Goal: Find contact information: Find contact information

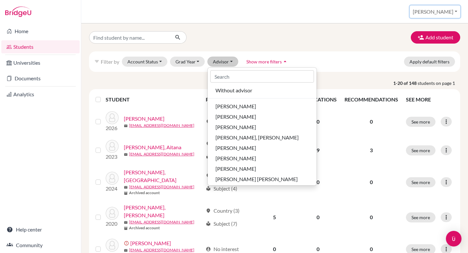
click at [451, 11] on button "[PERSON_NAME]" at bounding box center [435, 12] width 50 height 12
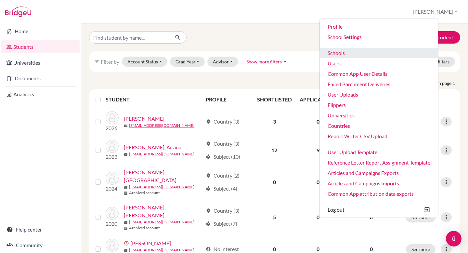
click at [381, 55] on link "Schools" at bounding box center [379, 53] width 118 height 10
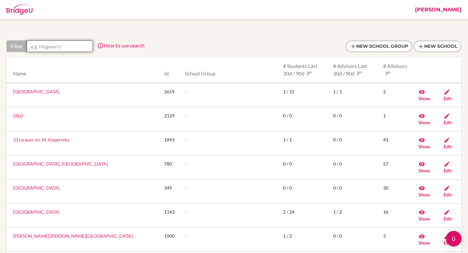
click at [50, 42] on input "text" at bounding box center [60, 46] width 66 height 12
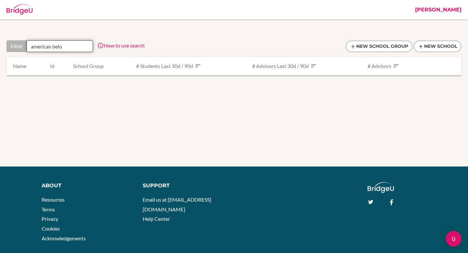
click at [46, 47] on input "american belo" at bounding box center [60, 46] width 66 height 12
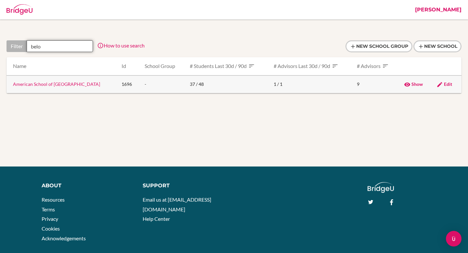
type input "belo"
click at [53, 85] on link "American School of [GEOGRAPHIC_DATA]" at bounding box center [56, 84] width 87 height 6
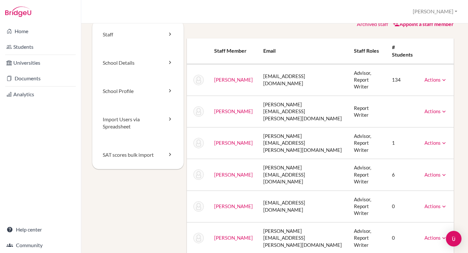
scroll to position [7, 0]
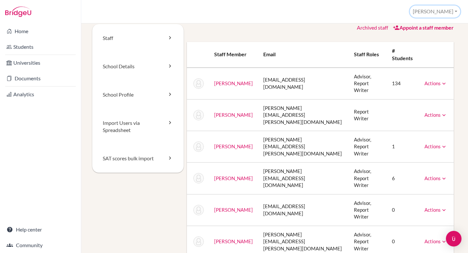
click at [446, 10] on button "[PERSON_NAME]" at bounding box center [435, 12] width 50 height 12
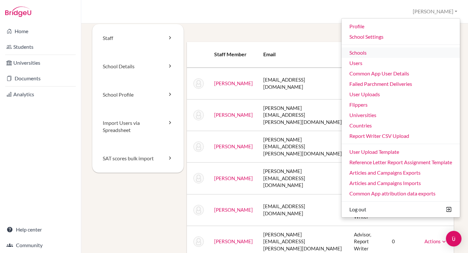
click at [410, 52] on link "Schools" at bounding box center [401, 52] width 118 height 10
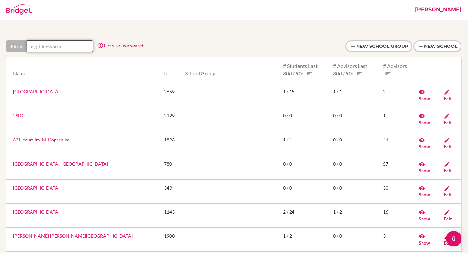
click at [69, 45] on input "text" at bounding box center [60, 46] width 66 height 12
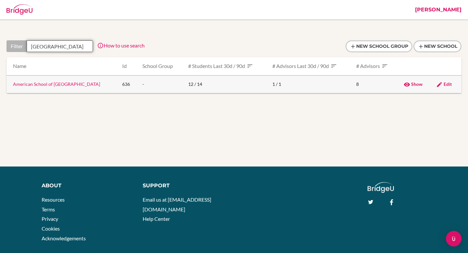
type input "recife"
click at [59, 84] on link "American School of [GEOGRAPHIC_DATA]" at bounding box center [56, 84] width 87 height 6
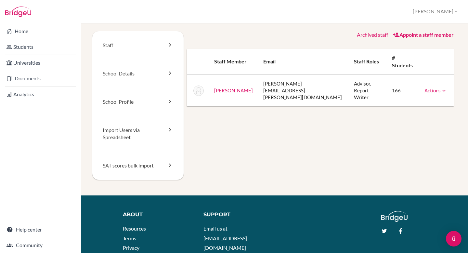
click at [289, 78] on td "[PERSON_NAME][EMAIL_ADDRESS][PERSON_NAME][DOMAIN_NAME]" at bounding box center [303, 91] width 91 height 32
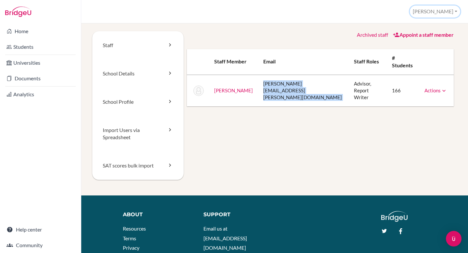
click at [440, 10] on button "[PERSON_NAME]" at bounding box center [435, 12] width 50 height 12
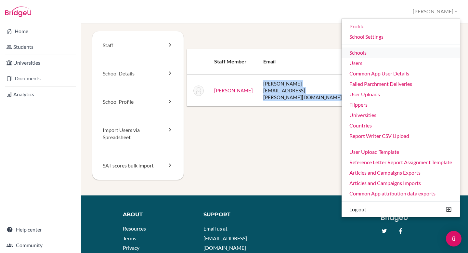
click at [393, 50] on link "Schools" at bounding box center [401, 52] width 118 height 10
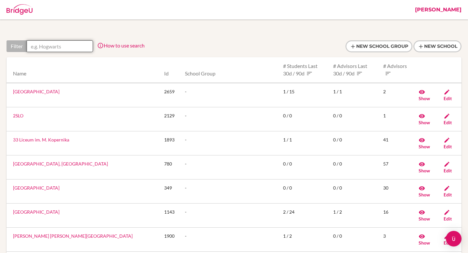
click at [53, 48] on input "text" at bounding box center [60, 46] width 66 height 12
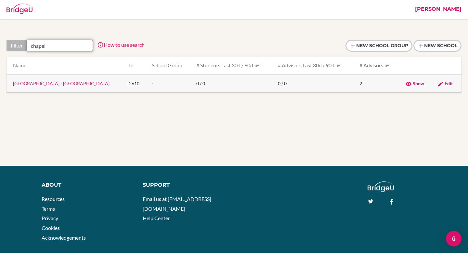
type input "chapel"
click at [62, 85] on link "[GEOGRAPHIC_DATA] - [GEOGRAPHIC_DATA]" at bounding box center [61, 84] width 97 height 6
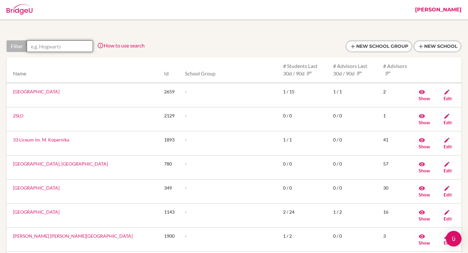
click at [74, 48] on input "text" at bounding box center [60, 46] width 66 height 12
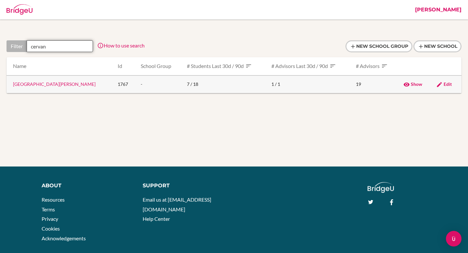
type input "cervan"
click at [59, 86] on link "Colegio Miguel de Cervantes" at bounding box center [54, 84] width 83 height 6
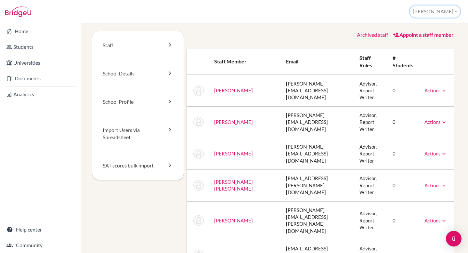
click at [444, 13] on button "[PERSON_NAME]" at bounding box center [435, 12] width 50 height 12
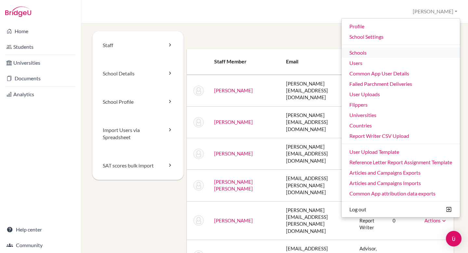
click at [391, 55] on link "Schools" at bounding box center [401, 52] width 118 height 10
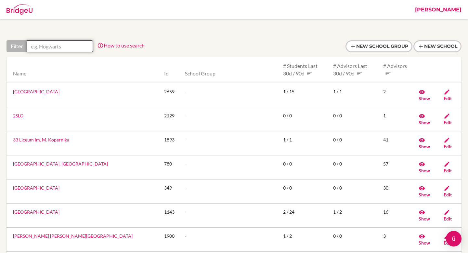
click at [61, 45] on input "text" at bounding box center [60, 46] width 66 height 12
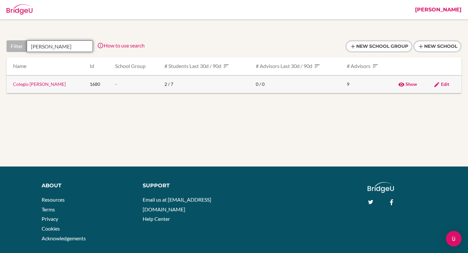
type input "planck"
click at [33, 84] on link "Colegio Planck" at bounding box center [39, 84] width 53 height 6
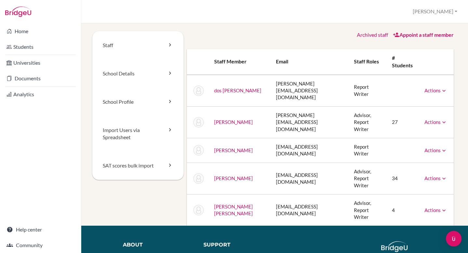
scroll to position [23, 0]
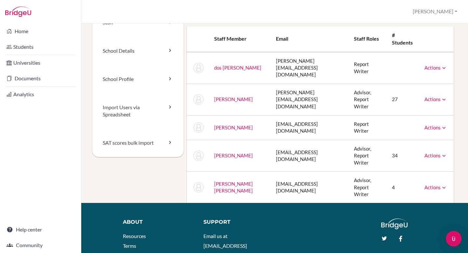
click at [272, 155] on td "pgg@colegioplanck.com.br" at bounding box center [310, 156] width 78 height 32
copy tr "pgg@colegioplanck.com.br"
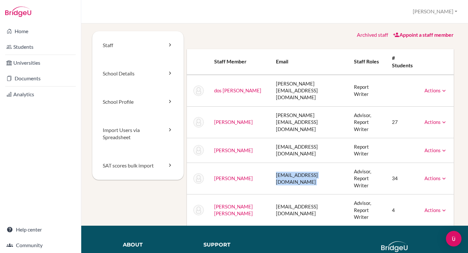
copy tr "pgg@colegioplanck.com.br"
click at [437, 11] on button "[PERSON_NAME]" at bounding box center [435, 12] width 50 height 12
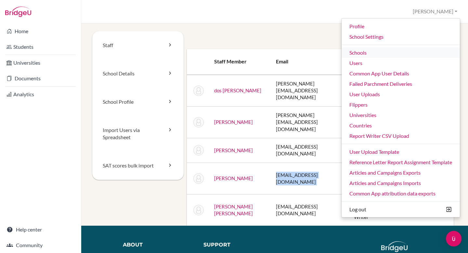
click at [403, 53] on link "Schools" at bounding box center [401, 52] width 118 height 10
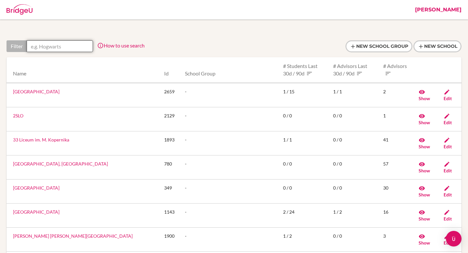
click at [60, 43] on input "text" at bounding box center [60, 46] width 66 height 12
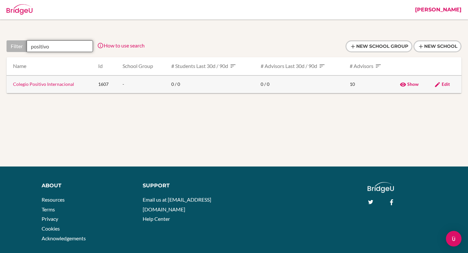
type input "positivo"
click at [68, 85] on link "Colegio Positivo Internacional" at bounding box center [43, 84] width 61 height 6
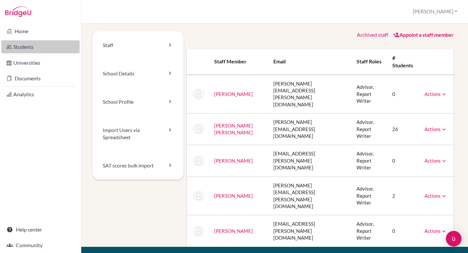
click at [42, 44] on link "Students" at bounding box center [40, 46] width 78 height 13
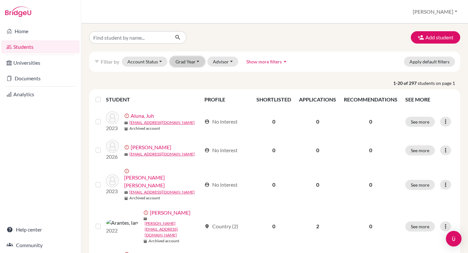
click at [184, 62] on button "Grad Year" at bounding box center [187, 62] width 35 height 10
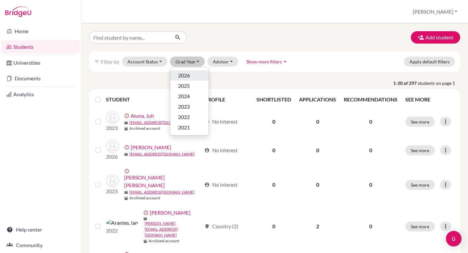
click at [185, 73] on span "2026" at bounding box center [184, 76] width 12 height 8
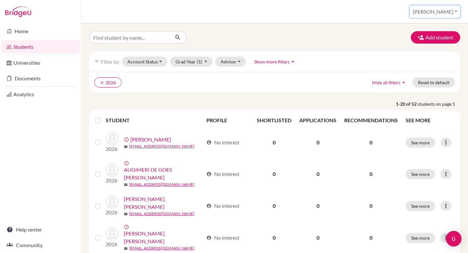
click at [448, 10] on button "[PERSON_NAME]" at bounding box center [435, 12] width 50 height 12
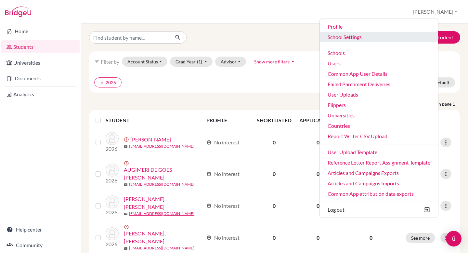
click at [392, 40] on link "School Settings" at bounding box center [379, 37] width 118 height 10
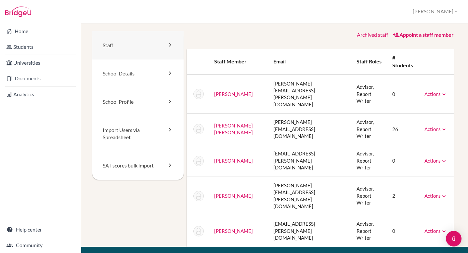
click at [149, 48] on link "Staff" at bounding box center [137, 45] width 91 height 28
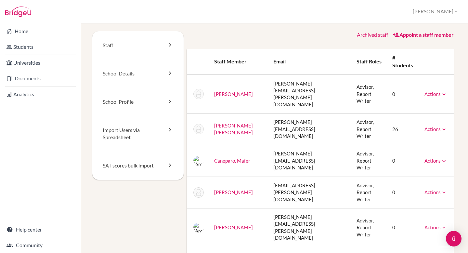
click at [299, 121] on td "[PERSON_NAME][EMAIL_ADDRESS][DOMAIN_NAME]" at bounding box center [309, 129] width 83 height 32
copy tr "[PERSON_NAME][EMAIL_ADDRESS][DOMAIN_NAME]"
click at [434, 9] on button "[PERSON_NAME]" at bounding box center [435, 12] width 50 height 12
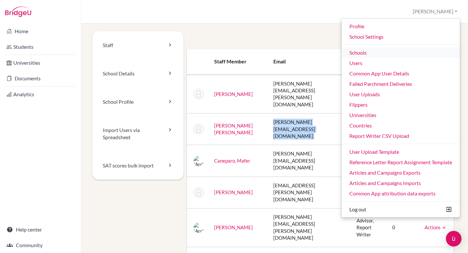
click at [385, 53] on link "Schools" at bounding box center [401, 52] width 118 height 10
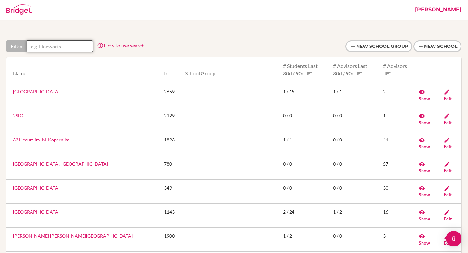
click at [64, 42] on input "text" at bounding box center [60, 46] width 66 height 12
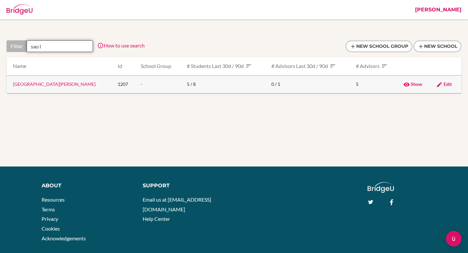
type input "sao l"
click at [36, 83] on link "[GEOGRAPHIC_DATA][PERSON_NAME]" at bounding box center [54, 84] width 83 height 6
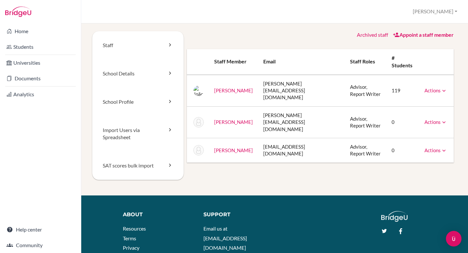
click at [300, 79] on td "[PERSON_NAME][EMAIL_ADDRESS][DOMAIN_NAME]" at bounding box center [301, 91] width 87 height 32
copy tr "[PERSON_NAME][EMAIL_ADDRESS][DOMAIN_NAME]"
click at [456, 8] on button "[PERSON_NAME]" at bounding box center [435, 12] width 50 height 12
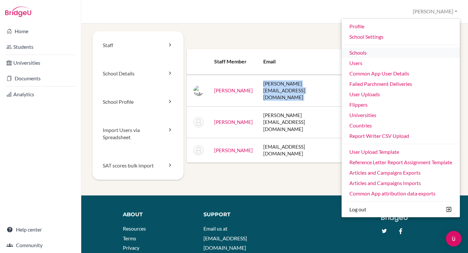
click at [410, 56] on link "Schools" at bounding box center [401, 52] width 118 height 10
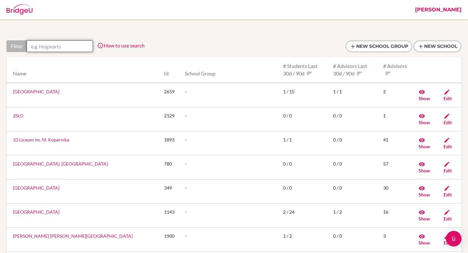
click at [76, 51] on input "text" at bounding box center [60, 46] width 66 height 12
paste input "lburton@earj.com.br"
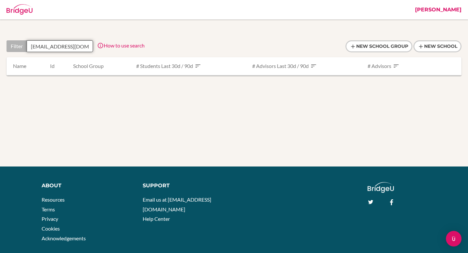
click at [67, 47] on input "lburton@earj.com.br" at bounding box center [60, 46] width 66 height 12
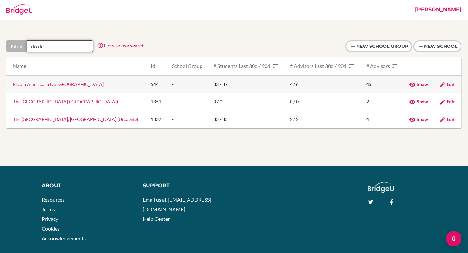
type input "rio de j"
click at [51, 86] on link "Escola Americana Do Rio de Janeiro" at bounding box center [58, 84] width 91 height 6
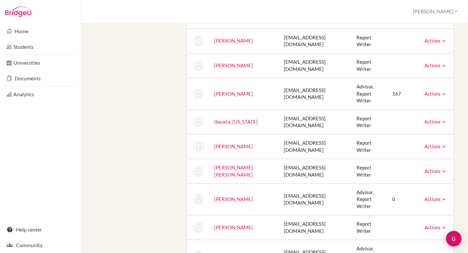
scroll to position [265, 0]
click at [454, 13] on button "[PERSON_NAME]" at bounding box center [435, 12] width 50 height 12
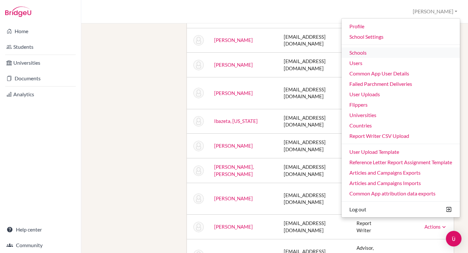
click at [420, 49] on link "Schools" at bounding box center [401, 52] width 118 height 10
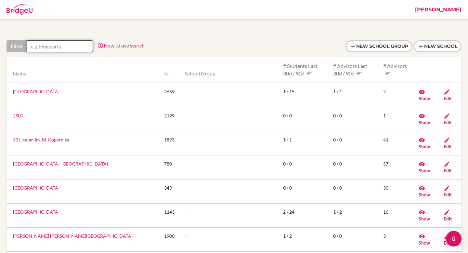
click at [73, 47] on input "text" at bounding box center [60, 46] width 66 height 12
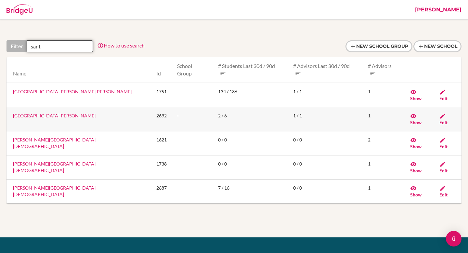
type input "sant"
click at [67, 113] on link "[GEOGRAPHIC_DATA][PERSON_NAME]" at bounding box center [54, 116] width 83 height 6
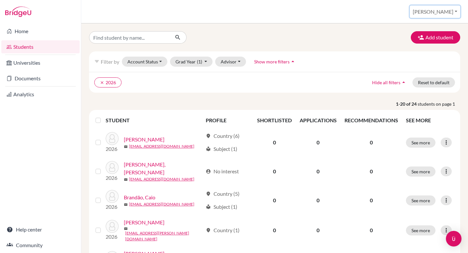
click at [447, 11] on button "[PERSON_NAME]" at bounding box center [435, 12] width 50 height 12
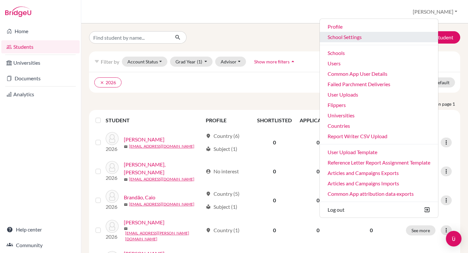
click at [407, 34] on link "School Settings" at bounding box center [379, 37] width 118 height 10
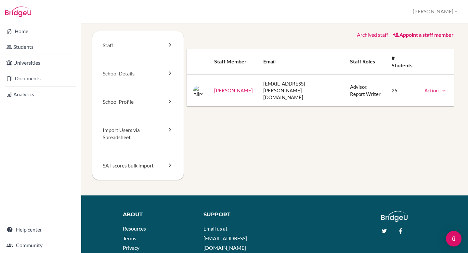
click at [295, 77] on td "[EMAIL_ADDRESS][PERSON_NAME][DOMAIN_NAME]" at bounding box center [301, 91] width 87 height 32
copy tr "[EMAIL_ADDRESS][PERSON_NAME][DOMAIN_NAME]"
click at [438, 12] on button "[PERSON_NAME]" at bounding box center [435, 12] width 50 height 12
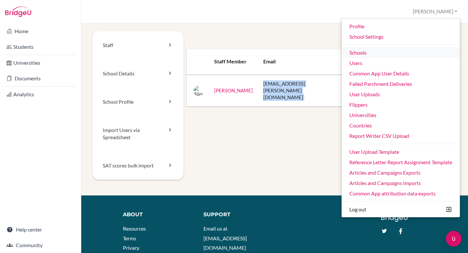
click at [412, 50] on link "Schools" at bounding box center [401, 52] width 118 height 10
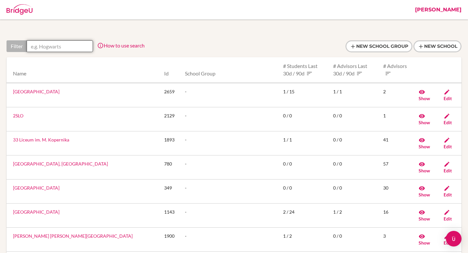
click at [69, 43] on input "text" at bounding box center [60, 46] width 66 height 12
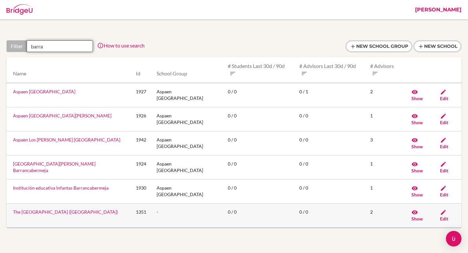
type input "barra"
click at [88, 209] on link "The [GEOGRAPHIC_DATA] ([GEOGRAPHIC_DATA])" at bounding box center [65, 212] width 105 height 6
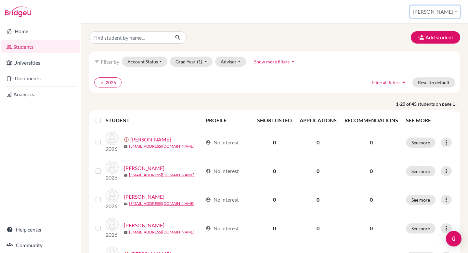
click at [442, 10] on button "[PERSON_NAME]" at bounding box center [435, 12] width 50 height 12
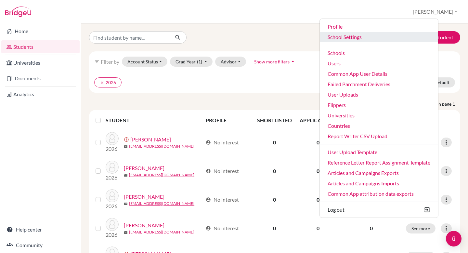
click at [420, 35] on link "School Settings" at bounding box center [379, 37] width 118 height 10
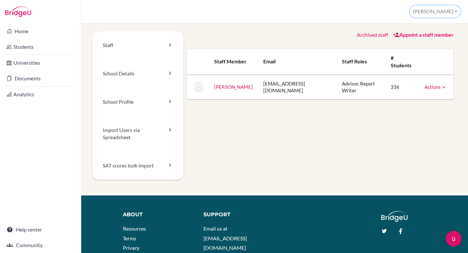
click at [445, 14] on button "[PERSON_NAME]" at bounding box center [435, 12] width 50 height 12
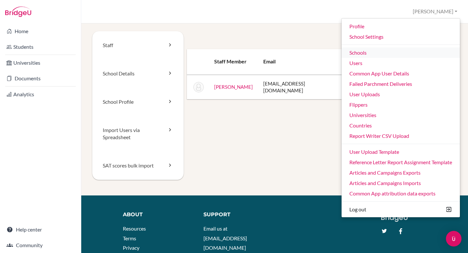
click at [409, 50] on link "Schools" at bounding box center [401, 52] width 118 height 10
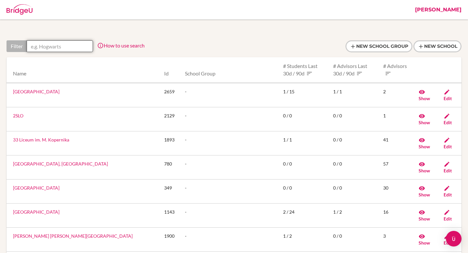
click at [61, 44] on input "text" at bounding box center [60, 46] width 66 height 12
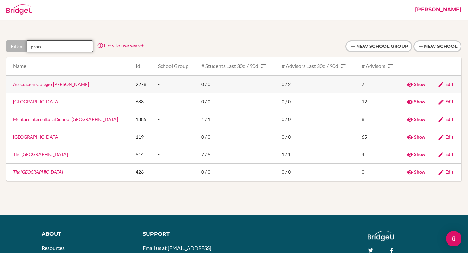
type input "gran"
click at [63, 85] on link "Asociación Colegio [PERSON_NAME]" at bounding box center [51, 84] width 76 height 6
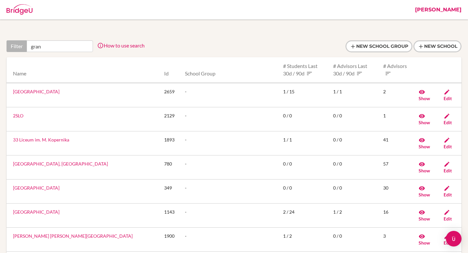
click at [73, 48] on input "gran" at bounding box center [60, 46] width 66 height 12
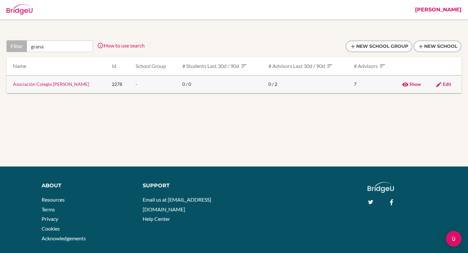
type input "grana"
click at [67, 82] on link "Asociación Colegio Granadino" at bounding box center [51, 84] width 76 height 6
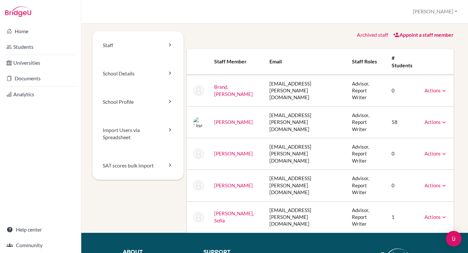
click at [287, 110] on td "lgonzalez@granadino.edu.co" at bounding box center [305, 122] width 83 height 32
copy tr "lgonzalez@granadino.edu.co"
click at [446, 16] on button "[PERSON_NAME]" at bounding box center [435, 12] width 50 height 12
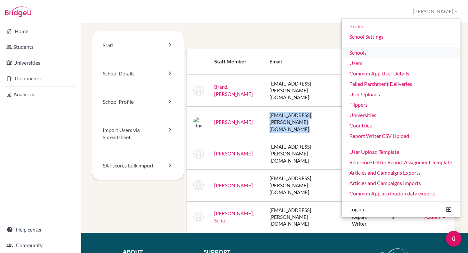
click at [407, 56] on link "Schools" at bounding box center [401, 52] width 118 height 10
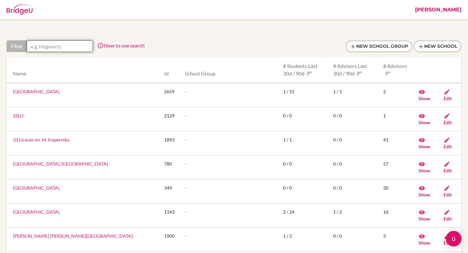
click at [53, 44] on input "text" at bounding box center [60, 46] width 66 height 12
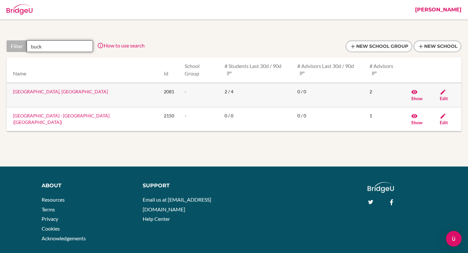
type input "buck"
click at [63, 89] on link "[GEOGRAPHIC_DATA], [GEOGRAPHIC_DATA]" at bounding box center [60, 92] width 95 height 6
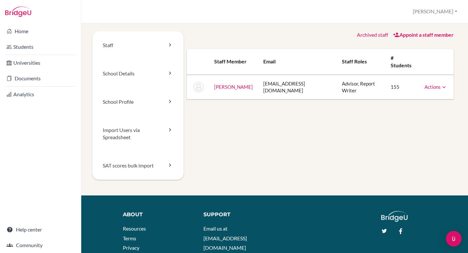
click at [300, 90] on td "[EMAIL_ADDRESS][DOMAIN_NAME]" at bounding box center [297, 87] width 79 height 25
click at [300, 90] on td "collegeplacement@cbk.edu.co" at bounding box center [297, 87] width 79 height 25
copy tr "collegeplacement@cbk.edu.co"
click at [455, 22] on div "School Settings > Staff Federico Profile School Settings Admin Schools Users Co…" at bounding box center [274, 11] width 387 height 23
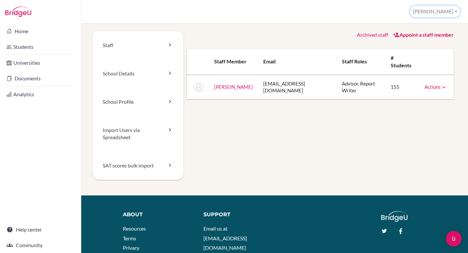
click at [449, 6] on button "[PERSON_NAME]" at bounding box center [435, 12] width 50 height 12
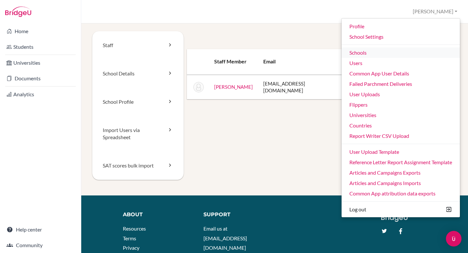
click at [399, 54] on link "Schools" at bounding box center [401, 52] width 118 height 10
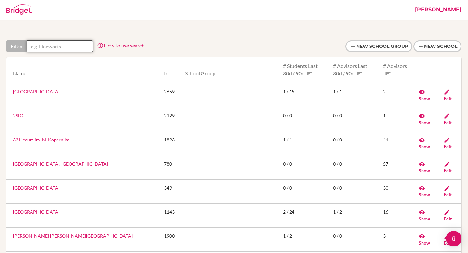
click at [65, 41] on input "text" at bounding box center [60, 46] width 66 height 12
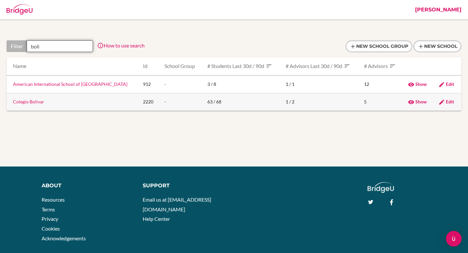
type input "boli"
click at [36, 103] on link "Colegio Bolivar" at bounding box center [28, 102] width 31 height 6
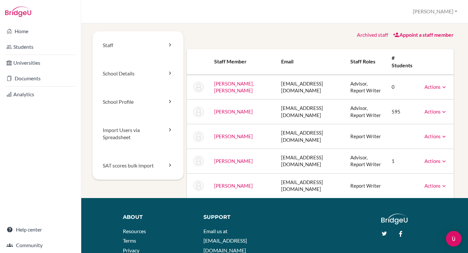
click at [308, 112] on td "[EMAIL_ADDRESS][DOMAIN_NAME]" at bounding box center [311, 111] width 70 height 25
copy tr "apeisker@colegiobolivar.edu.co"
click at [450, 10] on button "[PERSON_NAME]" at bounding box center [435, 12] width 50 height 12
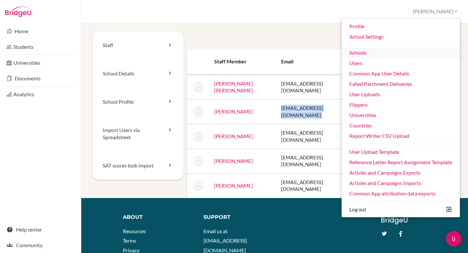
click at [393, 58] on link "Schools" at bounding box center [401, 52] width 118 height 10
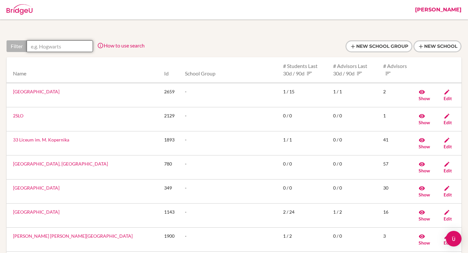
click at [75, 47] on input "text" at bounding box center [60, 46] width 66 height 12
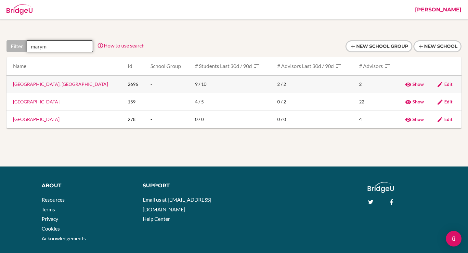
type input "marym"
click at [58, 85] on link "Colegio Marymount, Medellin" at bounding box center [60, 84] width 95 height 6
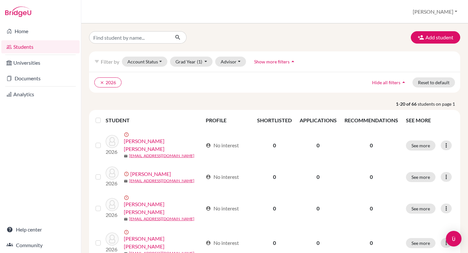
click at [429, 16] on div "Students overview [PERSON_NAME] Profile School Settings Admin Schools Users Com…" at bounding box center [274, 11] width 387 height 23
click at [434, 12] on button "[PERSON_NAME]" at bounding box center [435, 12] width 50 height 12
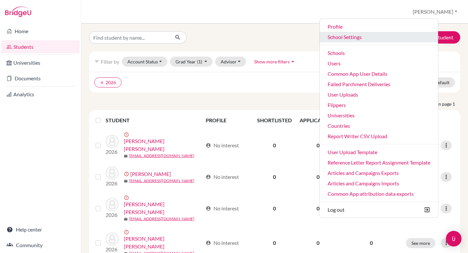
click at [395, 38] on link "School Settings" at bounding box center [379, 37] width 118 height 10
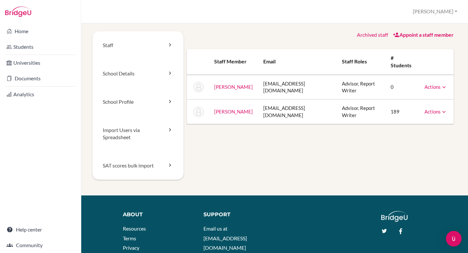
click at [296, 111] on td "[EMAIL_ADDRESS][DOMAIN_NAME]" at bounding box center [297, 111] width 79 height 24
click at [296, 111] on td "intcounselor@marymount.edu.co" at bounding box center [297, 111] width 79 height 24
copy tr "intcounselor@marymount.edu.co"
click at [443, 11] on button "[PERSON_NAME]" at bounding box center [435, 12] width 50 height 12
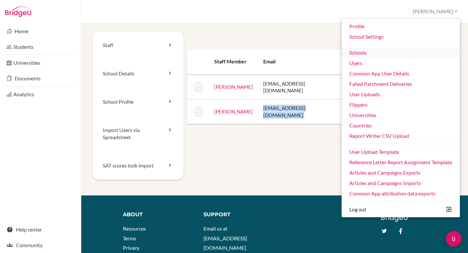
click at [379, 56] on link "Schools" at bounding box center [401, 52] width 118 height 10
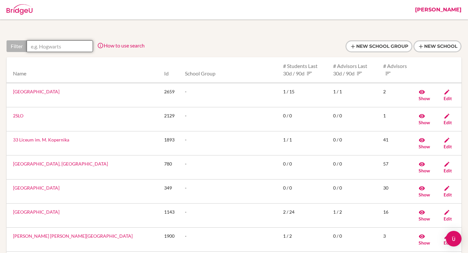
click at [64, 46] on input "text" at bounding box center [60, 46] width 66 height 12
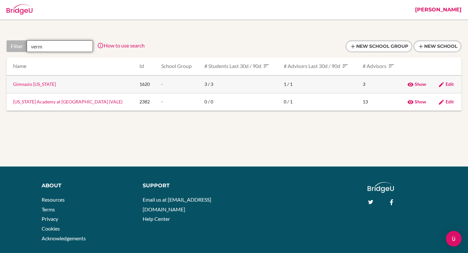
type input "verm"
click at [37, 86] on link "Gimnasio [US_STATE]" at bounding box center [34, 84] width 43 height 6
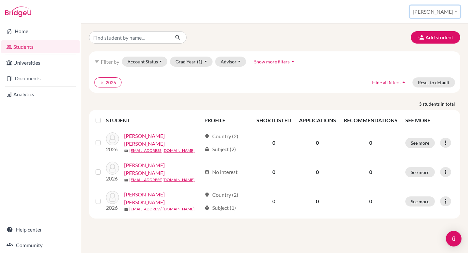
click at [443, 11] on button "[PERSON_NAME]" at bounding box center [435, 12] width 50 height 12
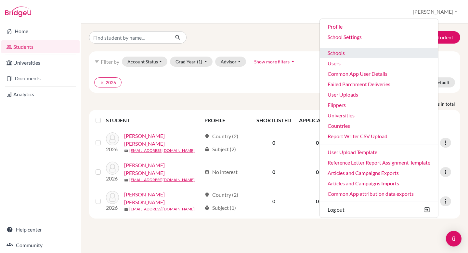
click at [413, 52] on link "Schools" at bounding box center [379, 53] width 118 height 10
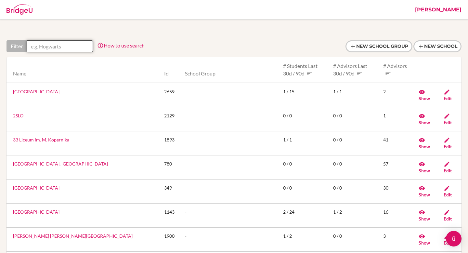
click at [52, 43] on input "text" at bounding box center [60, 46] width 66 height 12
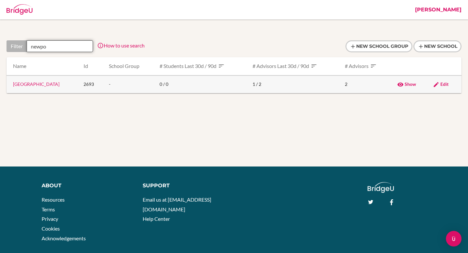
type input "newpo"
click at [26, 84] on link "Newport School" at bounding box center [36, 84] width 46 height 6
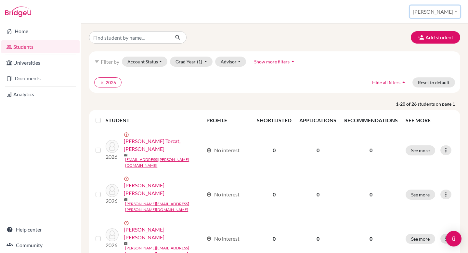
click at [452, 9] on button "[PERSON_NAME]" at bounding box center [435, 12] width 50 height 12
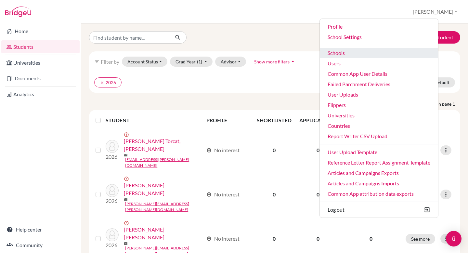
click at [392, 56] on link "Schools" at bounding box center [379, 53] width 118 height 10
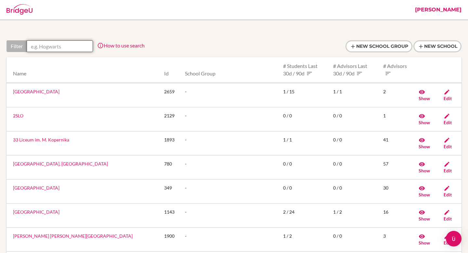
click at [71, 44] on input "text" at bounding box center [60, 46] width 66 height 12
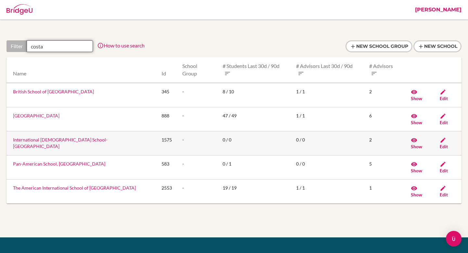
type input "costa"
click at [69, 137] on link "International Christian School- Costa Rica" at bounding box center [60, 143] width 95 height 12
